Goal: Navigation & Orientation: Find specific page/section

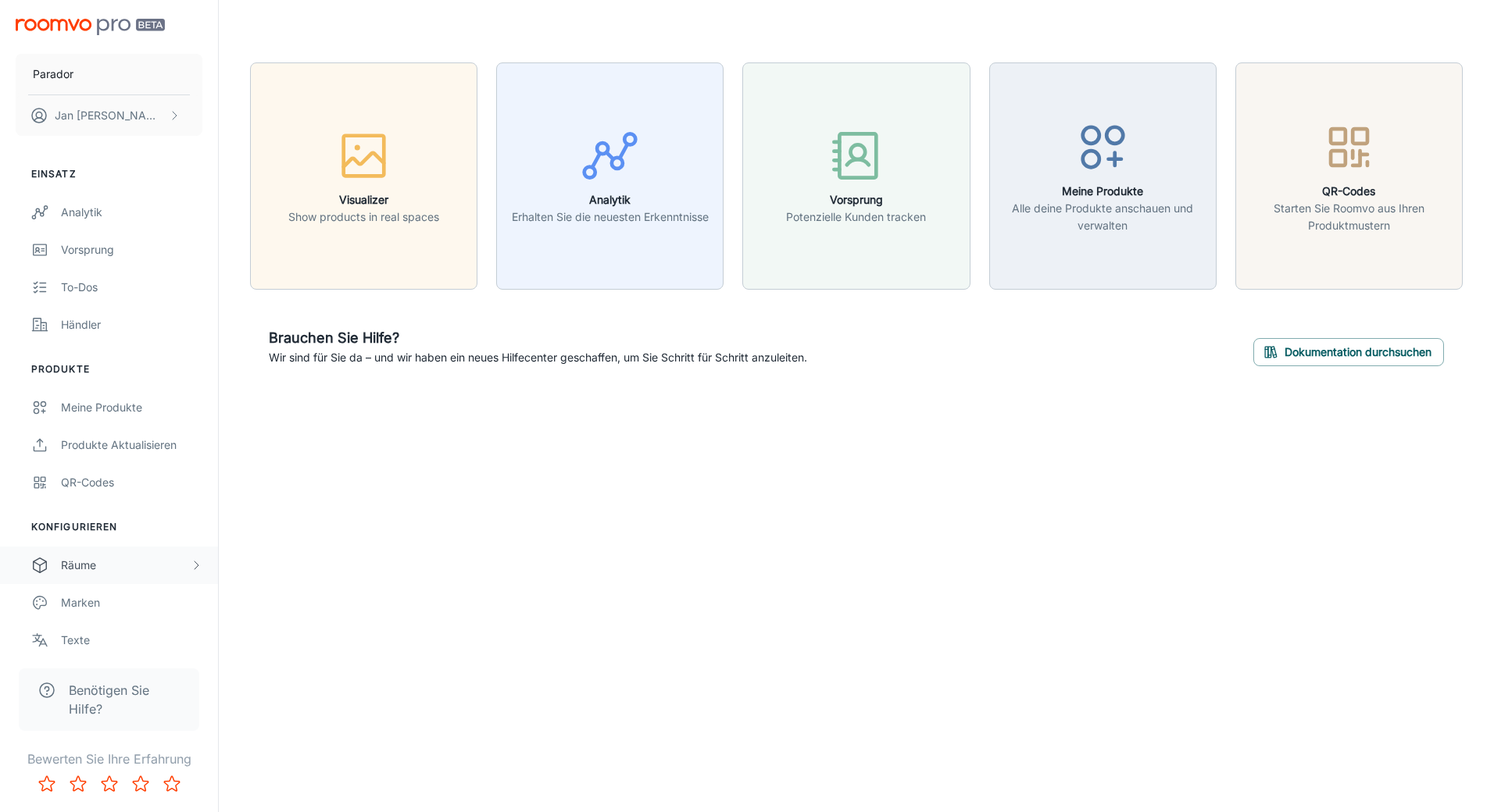
click at [134, 572] on div "Räume" at bounding box center [125, 566] width 129 height 17
click at [107, 604] on div "My Rooms" at bounding box center [132, 603] width 142 height 17
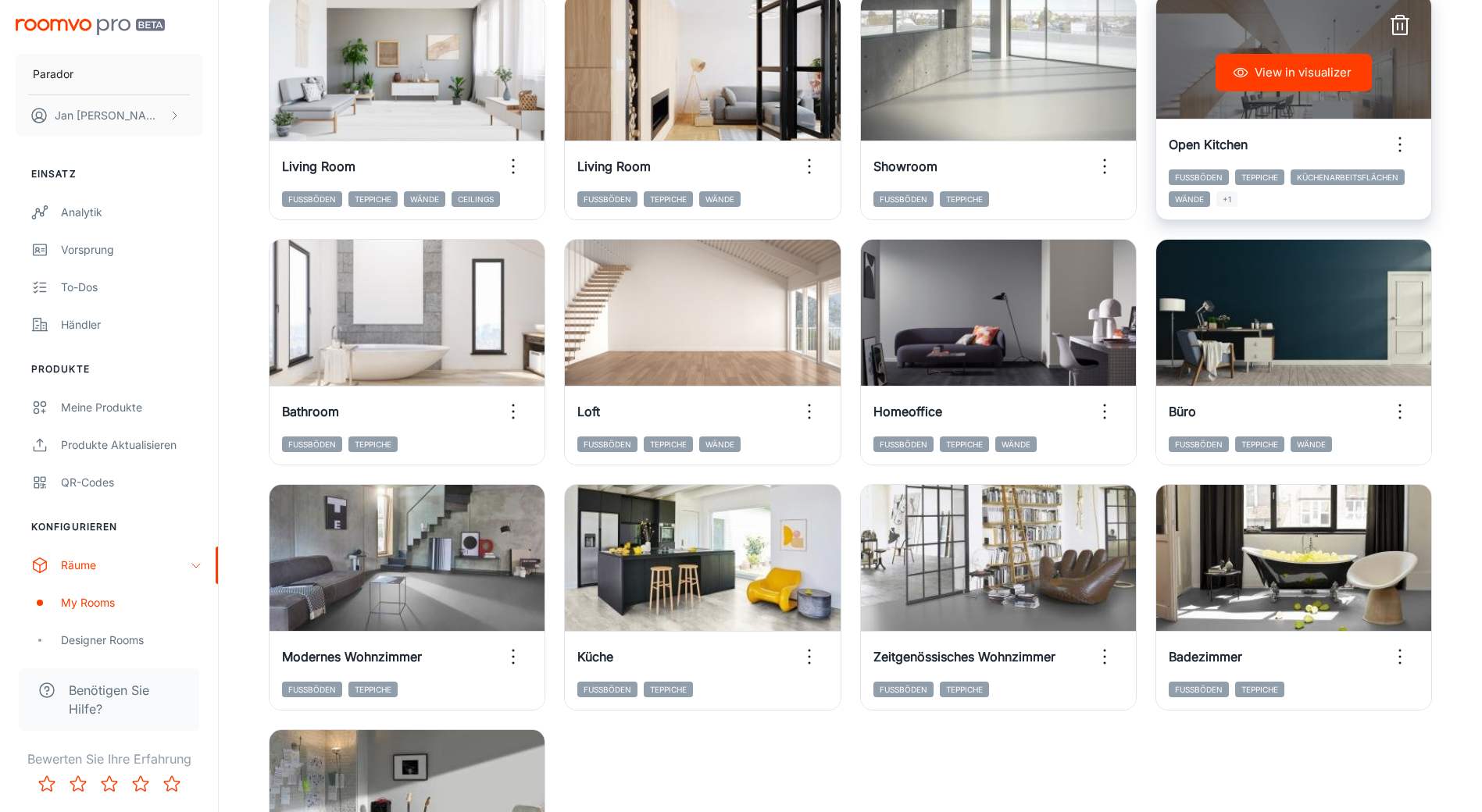
scroll to position [455, 0]
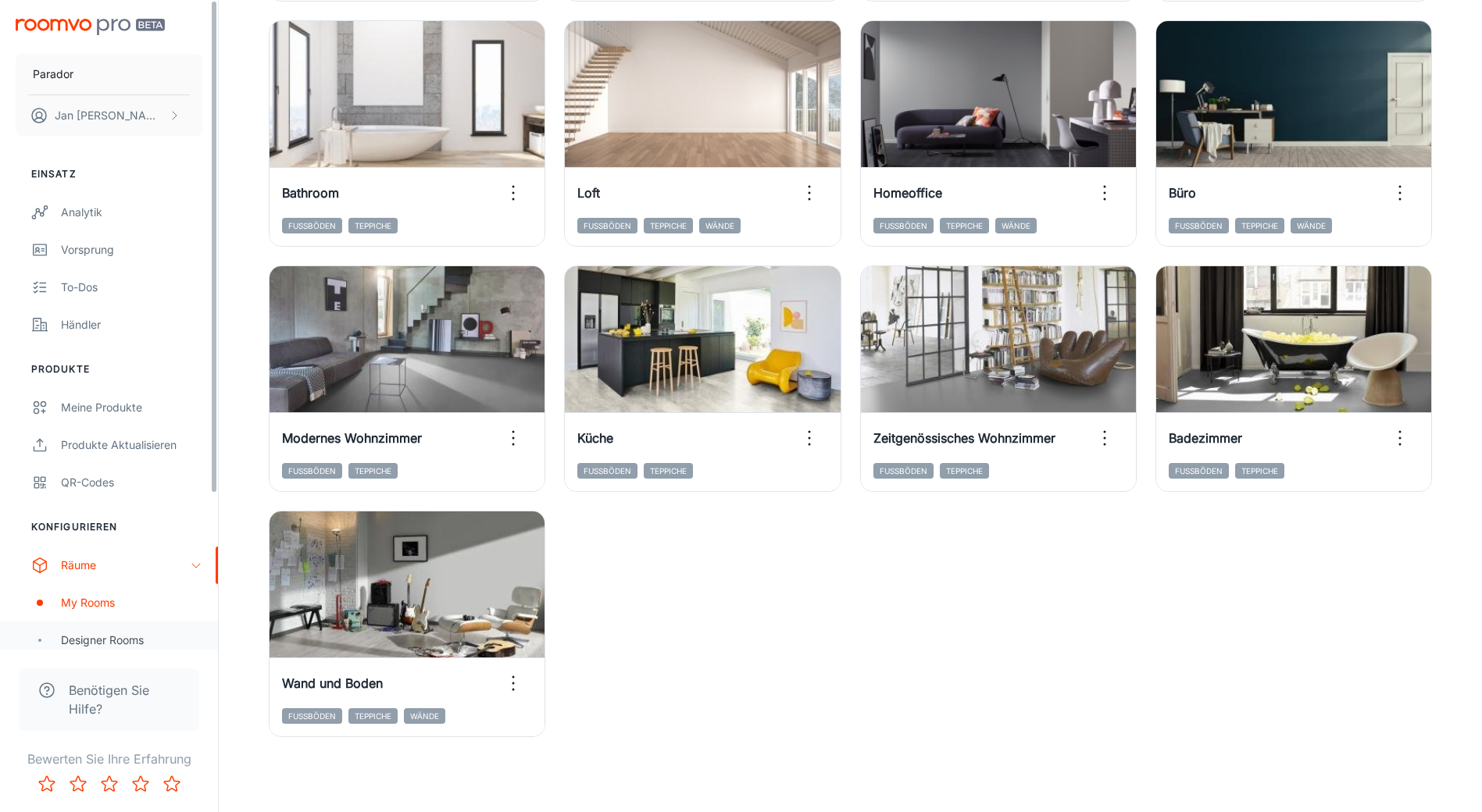
click at [90, 639] on div "Designer Rooms" at bounding box center [132, 641] width 142 height 17
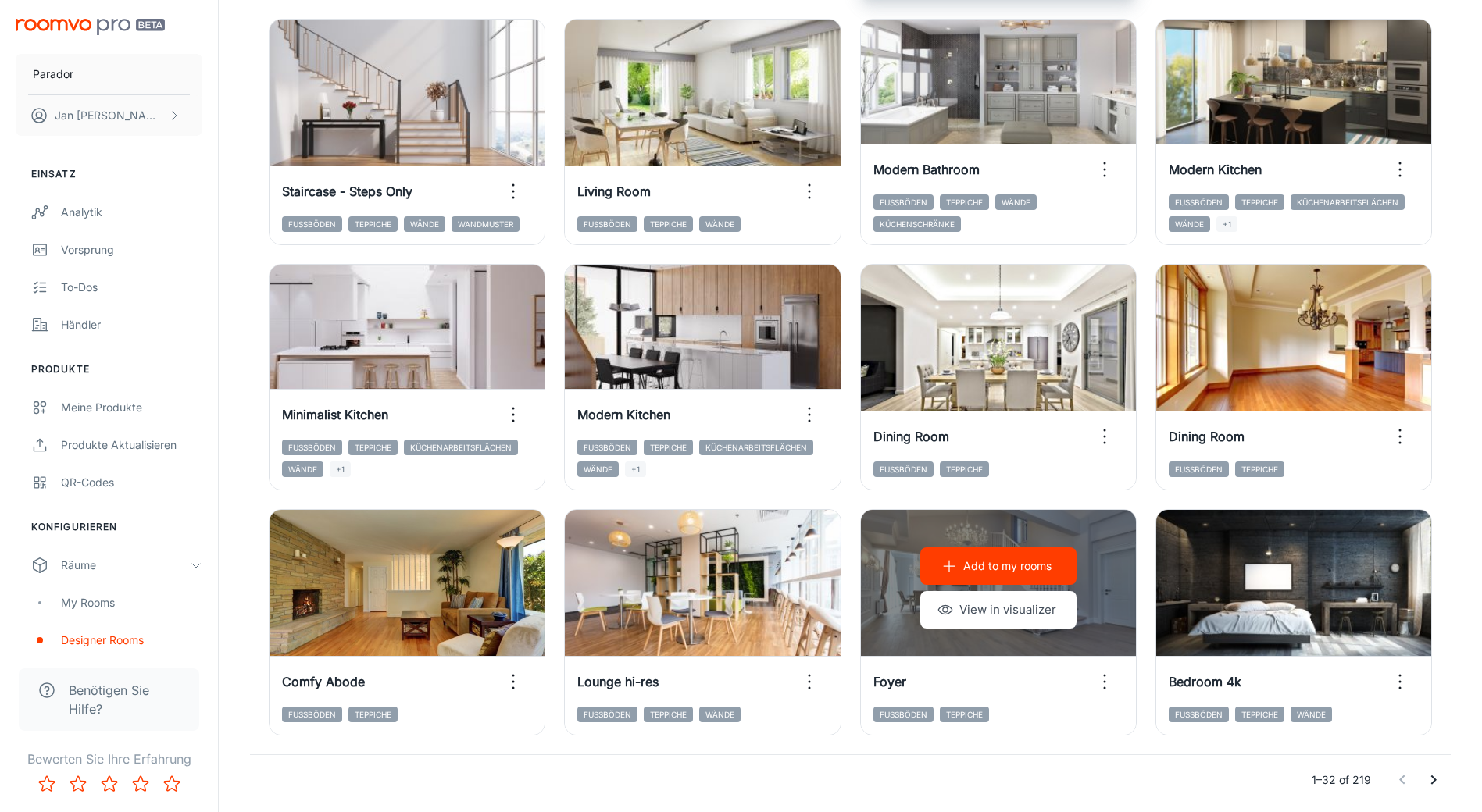
scroll to position [1511, 0]
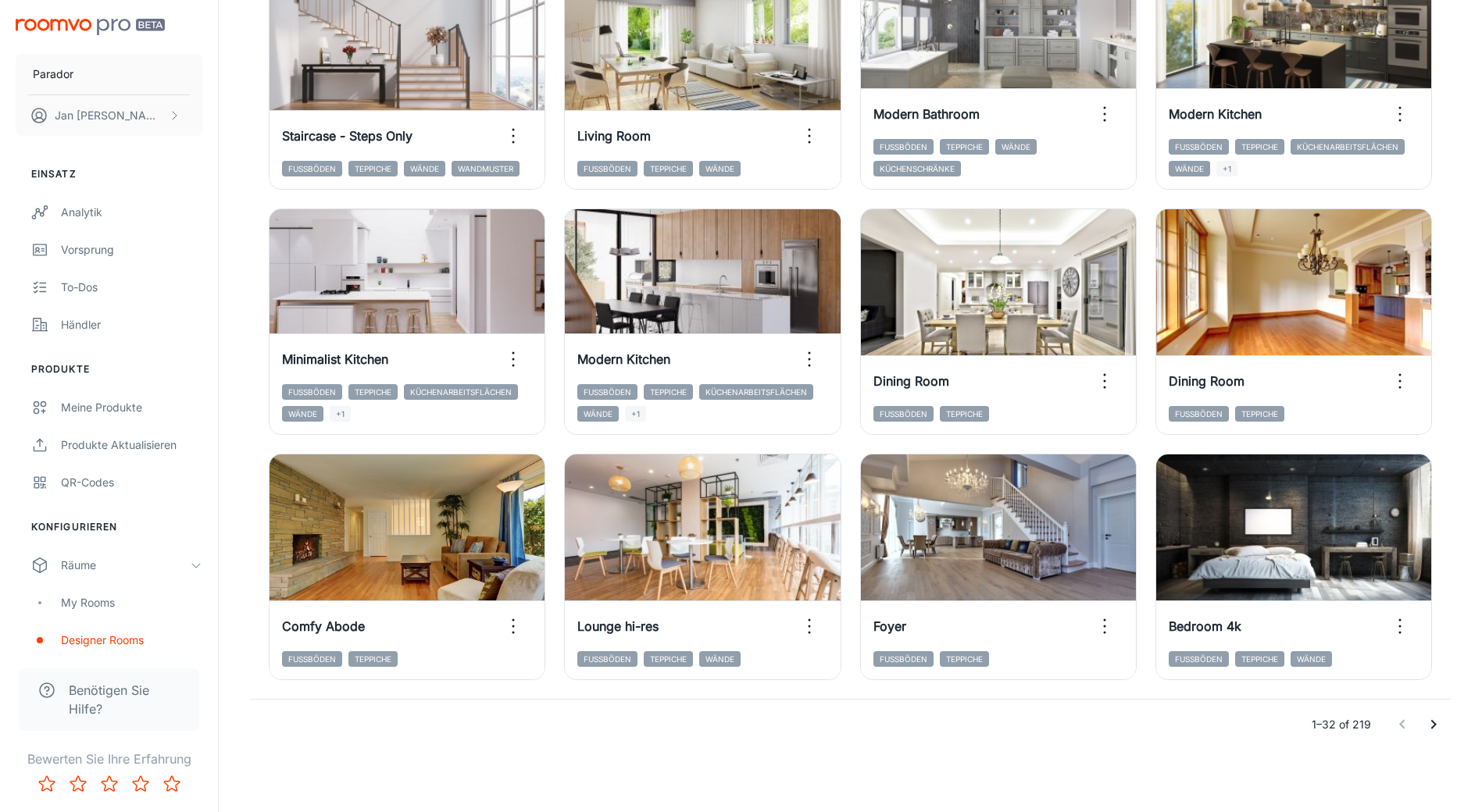
click at [1435, 723] on icon "Go to next page" at bounding box center [1434, 725] width 6 height 10
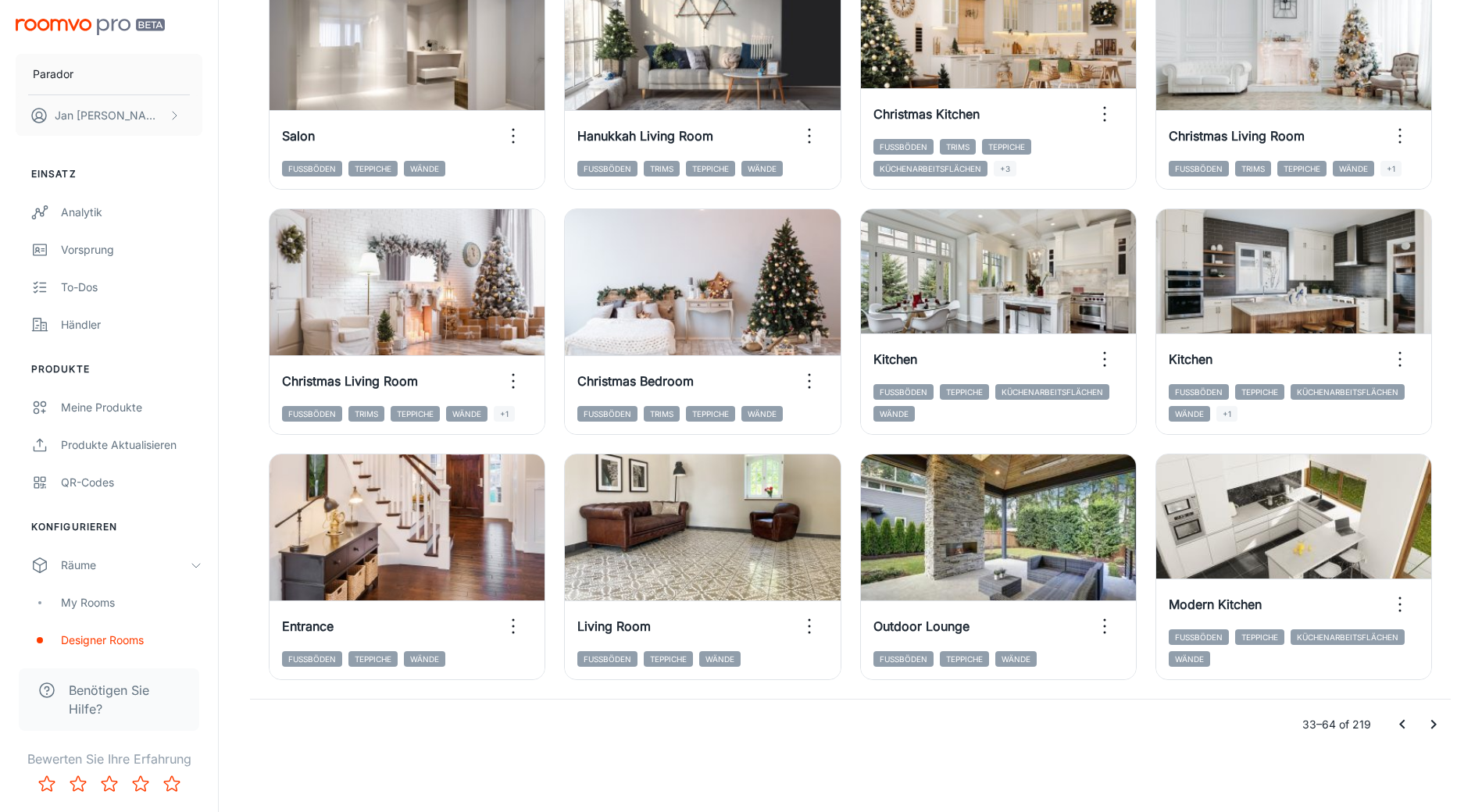
click at [1434, 727] on icon "Go to next page" at bounding box center [1434, 725] width 6 height 10
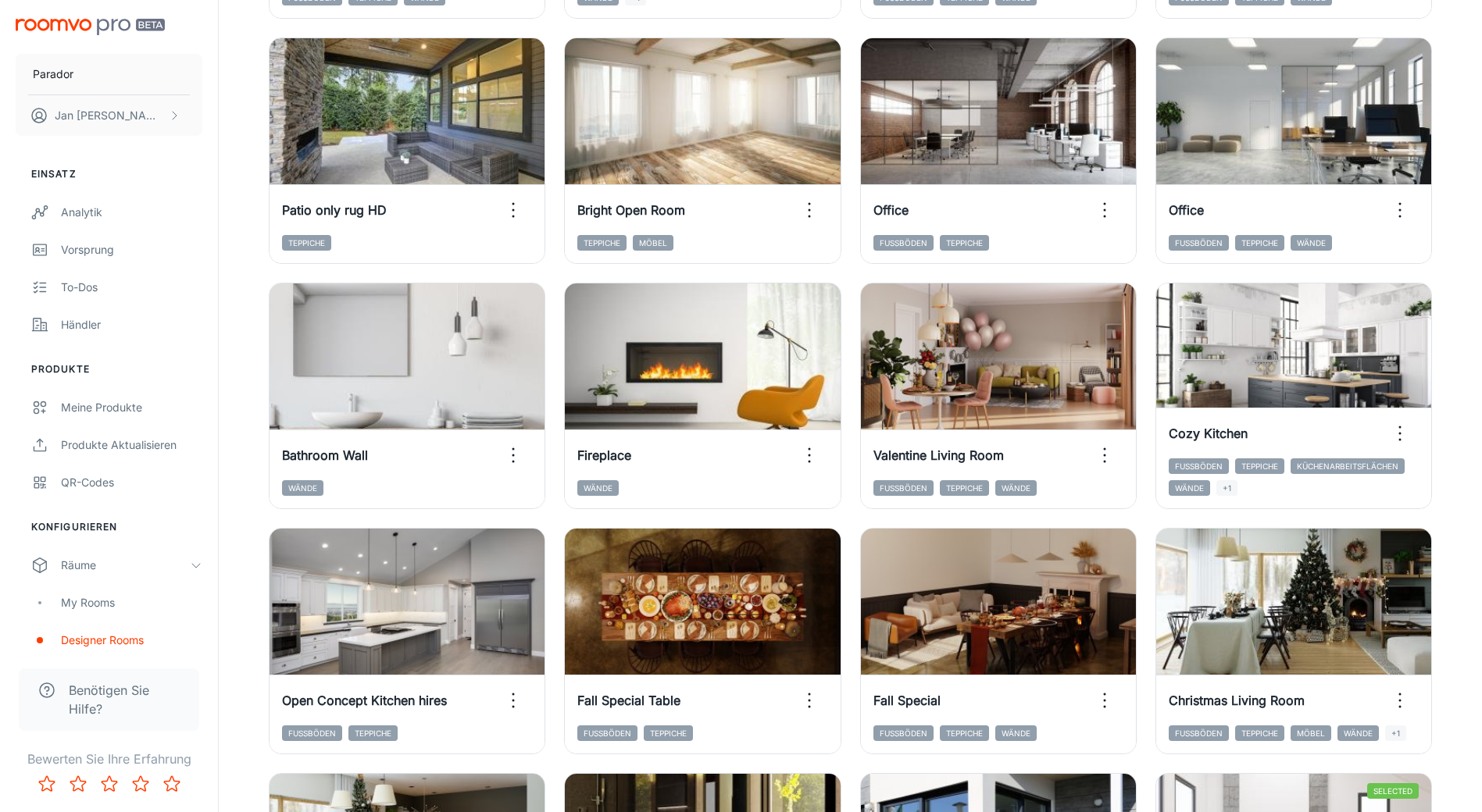
scroll to position [417, 0]
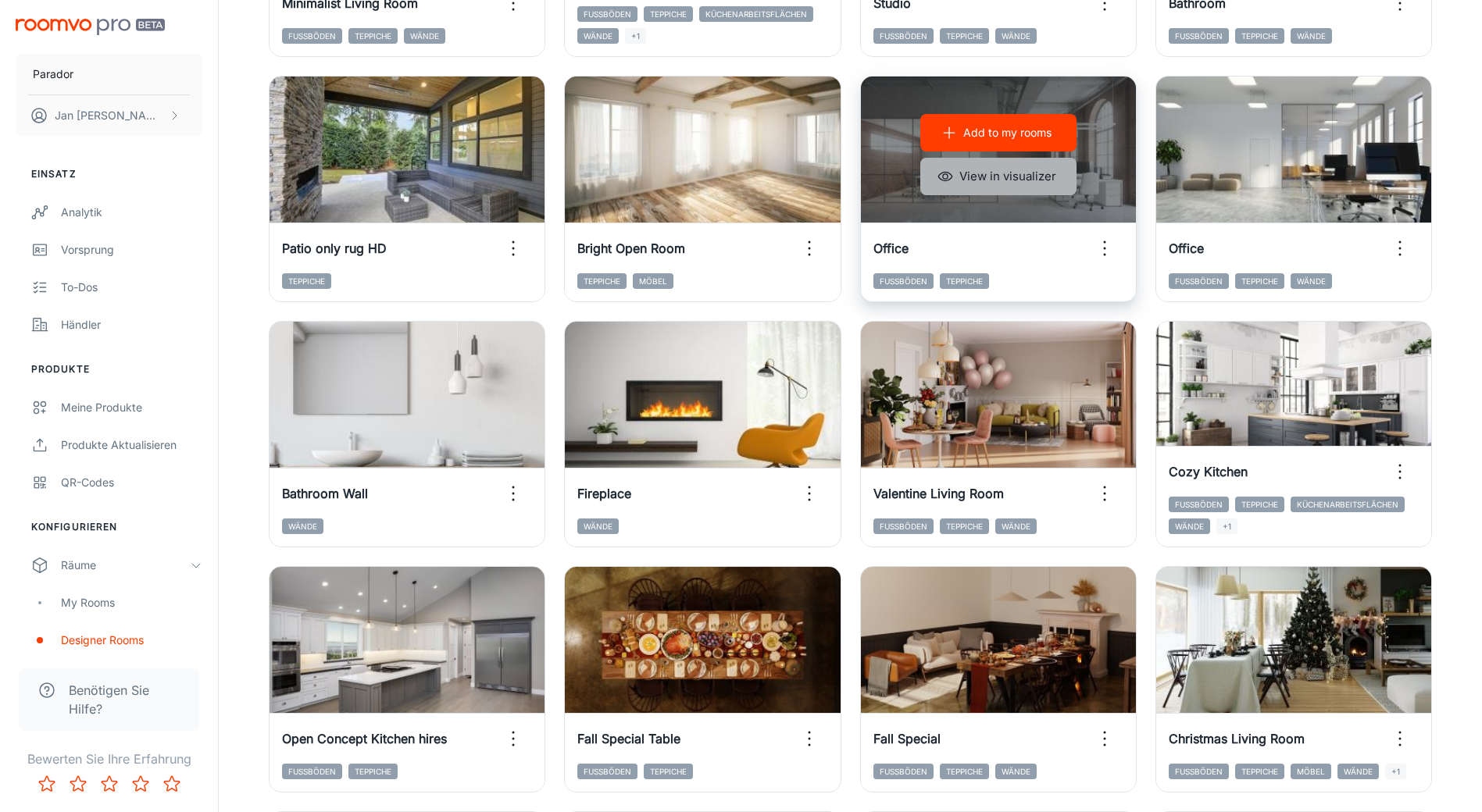
click at [1019, 175] on button "View in visualizer" at bounding box center [998, 176] width 156 height 37
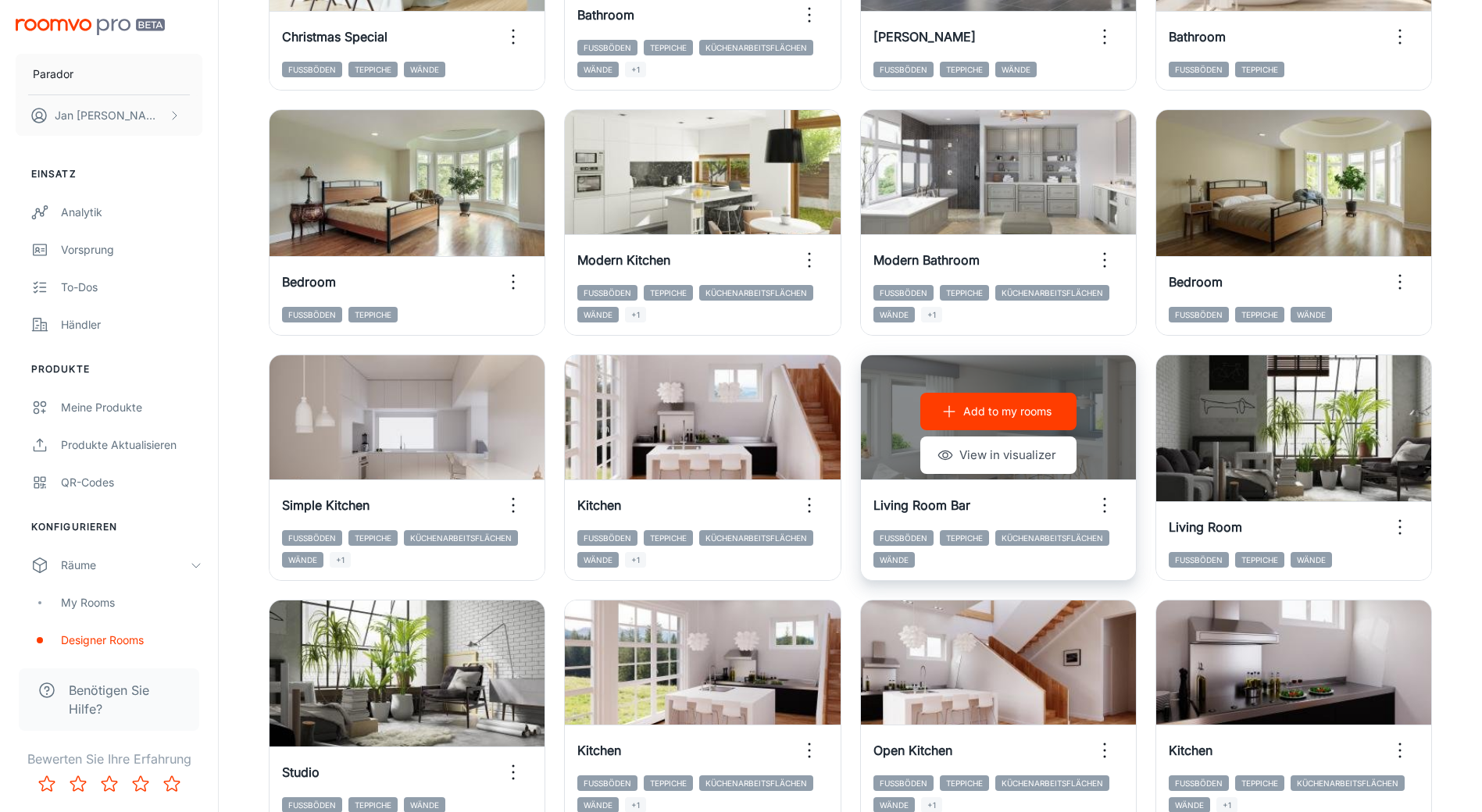
scroll to position [1511, 0]
